Goal: Task Accomplishment & Management: Use online tool/utility

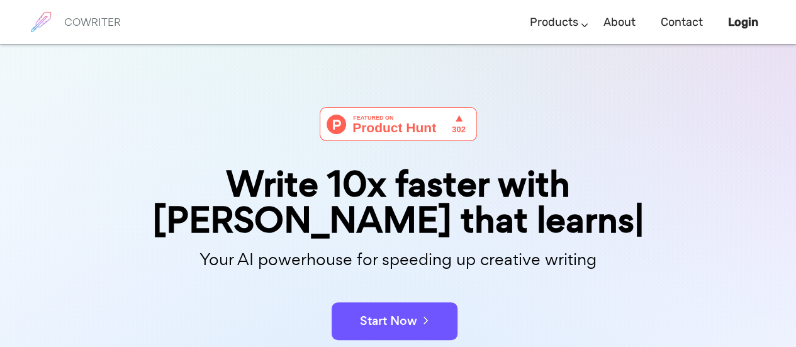
click at [432, 280] on div "Your AI powerhouse for speeding up creative writing" at bounding box center [398, 263] width 648 height 40
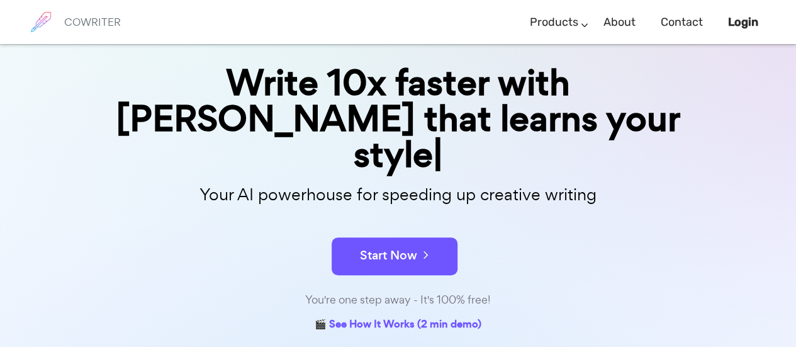
scroll to position [106, 0]
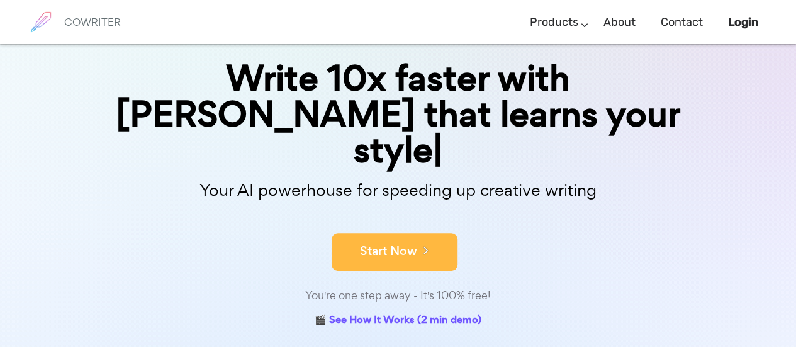
click at [405, 233] on button "Start Now" at bounding box center [395, 252] width 126 height 38
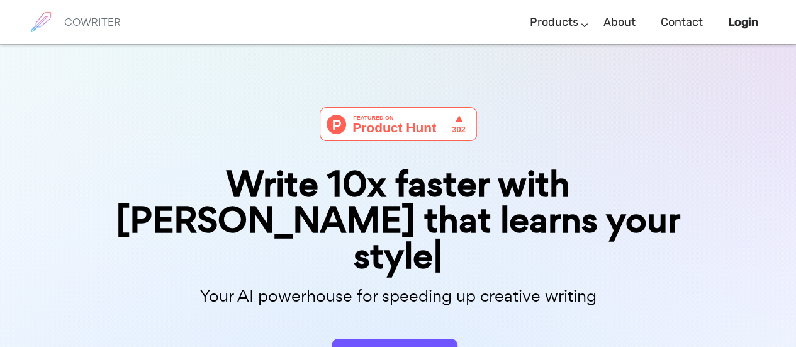
click at [653, 214] on div "Write 10x faster with AI that learns your style" at bounding box center [398, 220] width 629 height 108
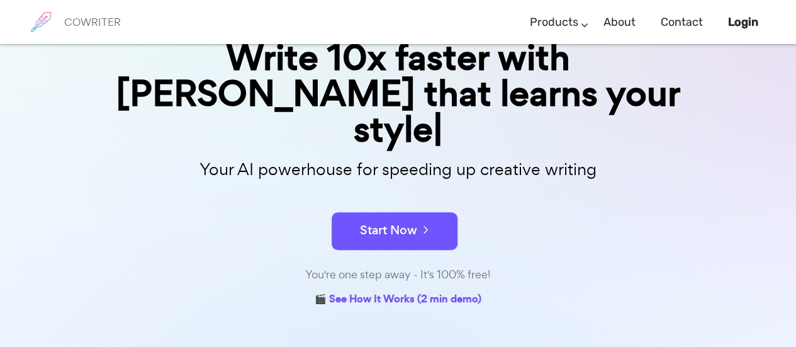
scroll to position [132, 0]
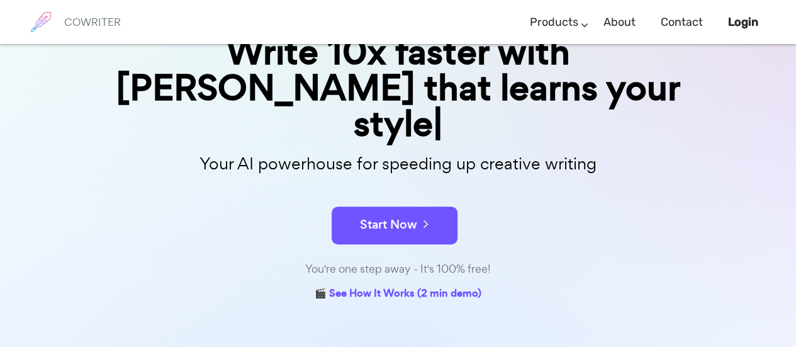
click at [459, 284] on link "🎬 See How It Works (2 min demo)" at bounding box center [398, 294] width 167 height 20
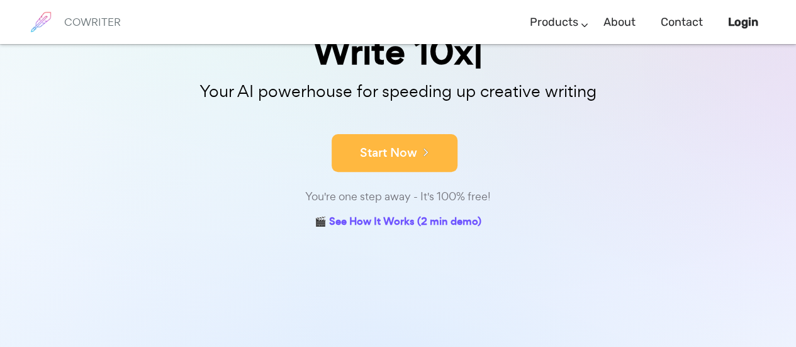
click at [410, 147] on button "Start Now" at bounding box center [395, 153] width 126 height 38
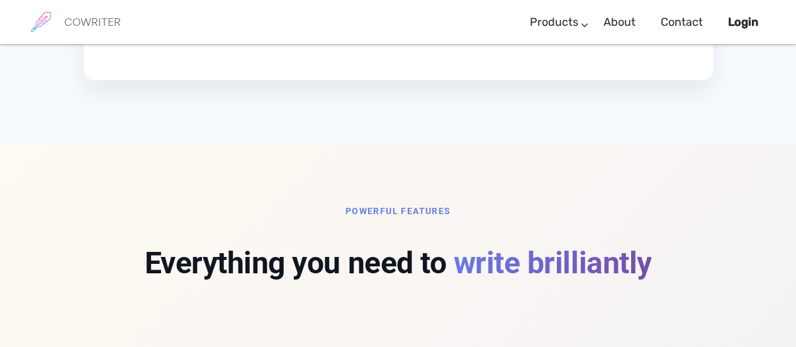
scroll to position [880, 0]
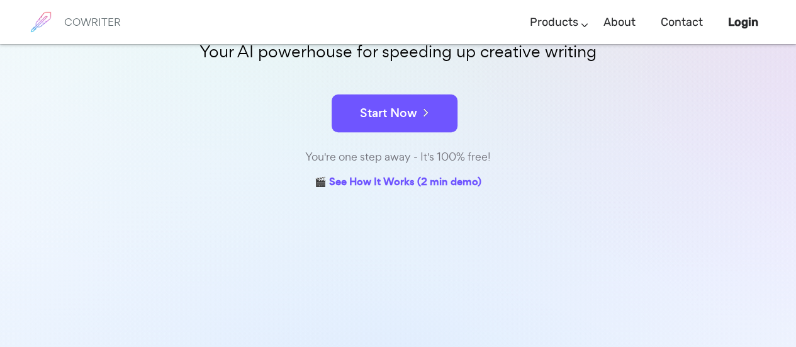
scroll to position [172, 0]
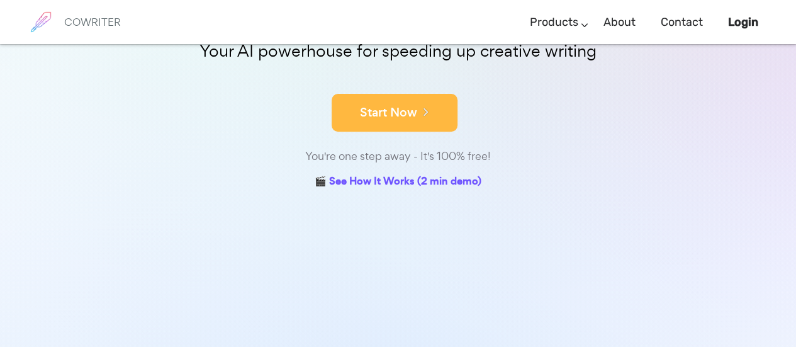
click at [430, 101] on button "Start Now" at bounding box center [395, 113] width 126 height 38
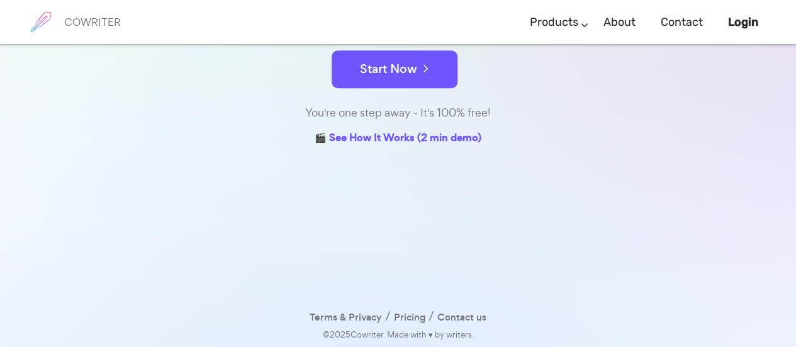
scroll to position [215, 0]
click at [751, 22] on b "Login" at bounding box center [743, 22] width 30 height 14
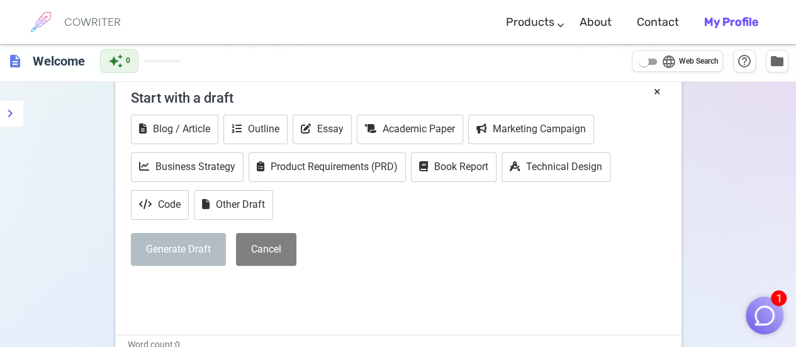
scroll to position [60, 0]
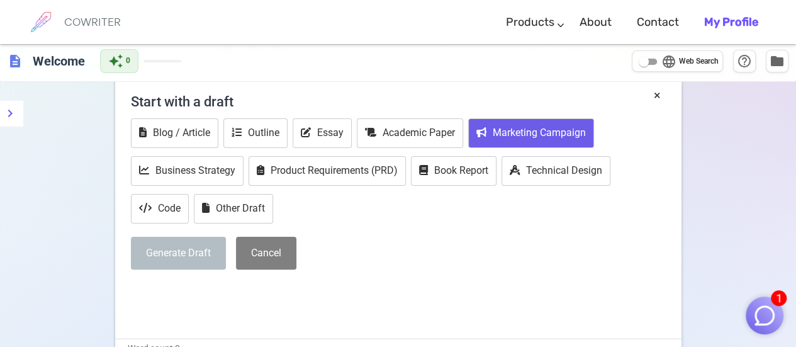
click at [549, 133] on button "Marketing Campaign" at bounding box center [531, 133] width 126 height 30
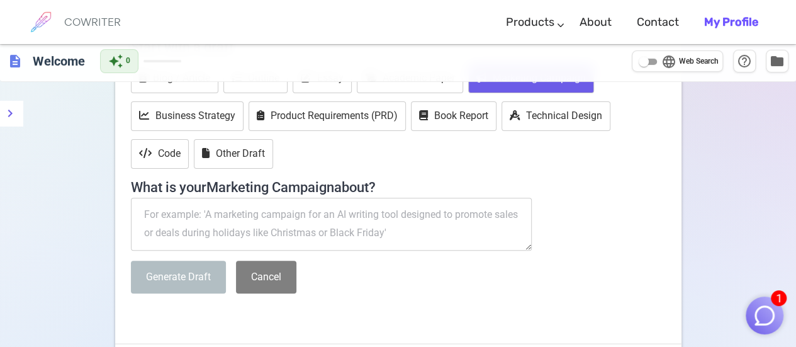
scroll to position [120, 0]
